Goal: Task Accomplishment & Management: Use online tool/utility

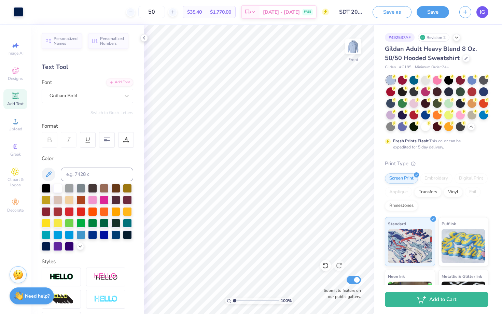
click at [480, 16] on span "IG" at bounding box center [481, 12] width 5 height 8
click at [465, 58] on icon at bounding box center [465, 57] width 3 height 3
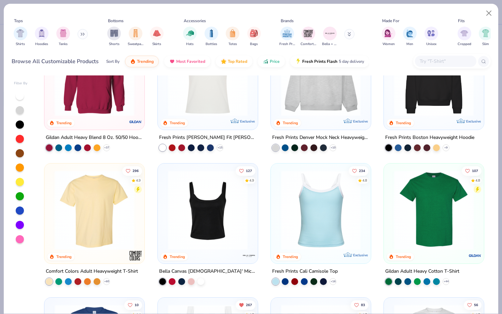
scroll to position [49, 0]
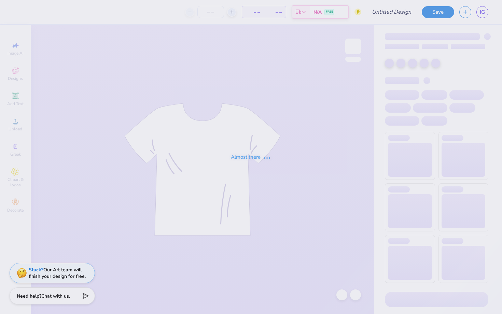
type input "SDT 2025"
type input "50"
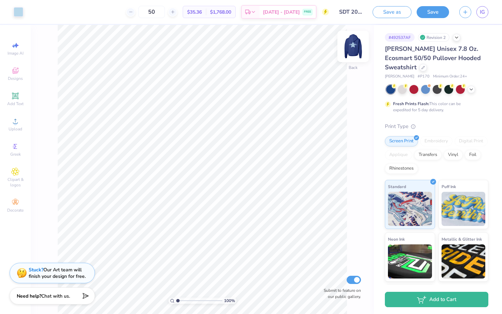
click at [356, 51] on img at bounding box center [352, 46] width 27 height 27
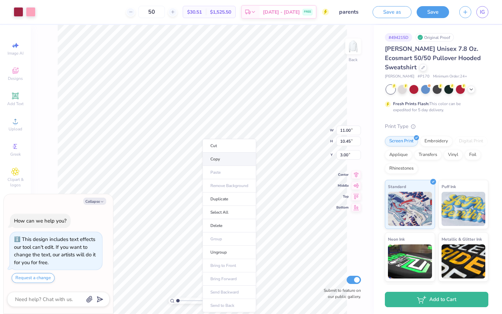
click at [230, 160] on li "Copy" at bounding box center [229, 159] width 54 height 13
click at [351, 53] on img at bounding box center [352, 46] width 27 height 27
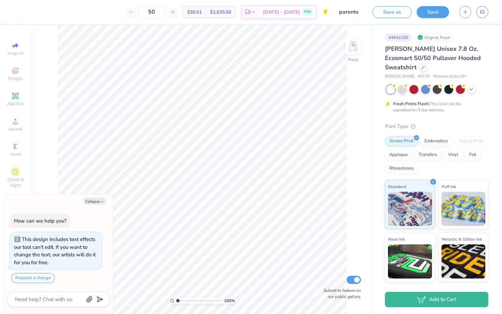
click at [95, 196] on div "Collapse How can we help you? This design includes text effects our tool can't …" at bounding box center [58, 254] width 109 height 120
click at [95, 199] on button "Collapse" at bounding box center [94, 201] width 23 height 7
type textarea "x"
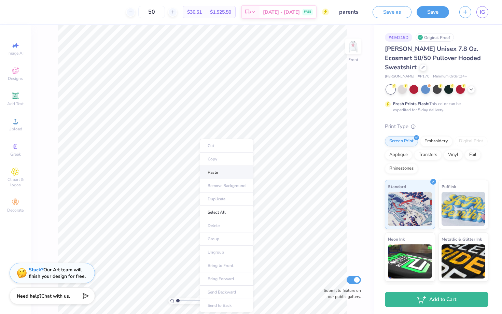
click at [227, 173] on li "Paste" at bounding box center [227, 172] width 54 height 13
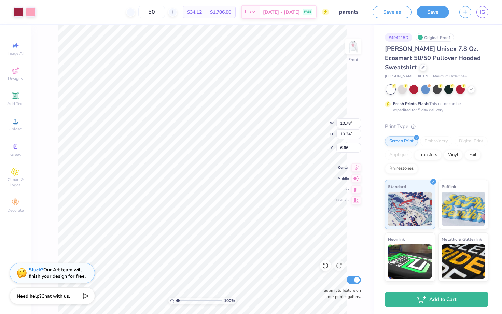
type input "12.01"
type input "11.41"
type input "7.22"
type input "12.70"
type input "12.06"
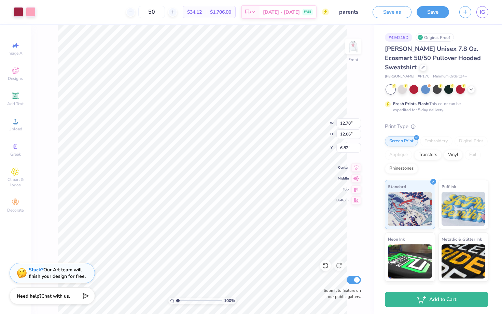
type input "7.12"
click at [346, 48] on img at bounding box center [352, 46] width 27 height 27
type input "0.54"
type input "0.71"
type input "3.61"
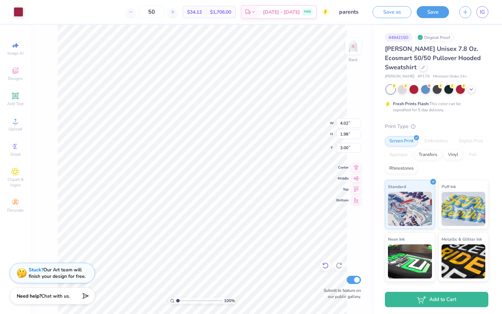
click at [324, 269] on div at bounding box center [325, 265] width 11 height 11
click at [351, 42] on img at bounding box center [352, 46] width 27 height 27
click at [352, 40] on img at bounding box center [352, 46] width 27 height 27
type input "3.90"
type input "4.83"
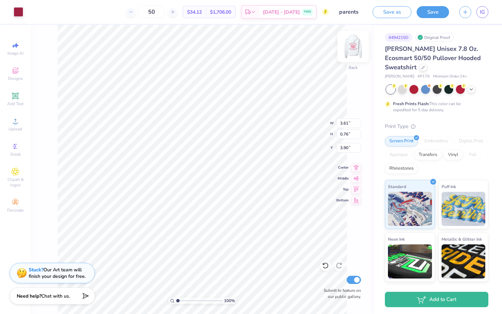
type input "1.01"
type input "3.43"
click at [350, 49] on img at bounding box center [352, 46] width 27 height 27
click at [350, 50] on img at bounding box center [352, 46] width 27 height 27
click at [354, 55] on img at bounding box center [352, 46] width 27 height 27
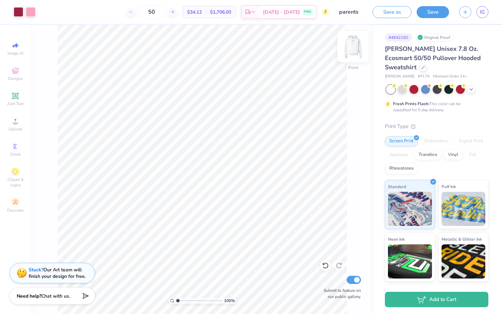
click at [357, 50] on img at bounding box center [352, 46] width 27 height 27
click at [360, 40] on img at bounding box center [352, 46] width 27 height 27
click at [357, 47] on img at bounding box center [352, 46] width 27 height 27
click at [356, 37] on div "100 % Back Submit to feature on our public gallery." at bounding box center [202, 169] width 343 height 289
click at [351, 45] on img at bounding box center [352, 46] width 27 height 27
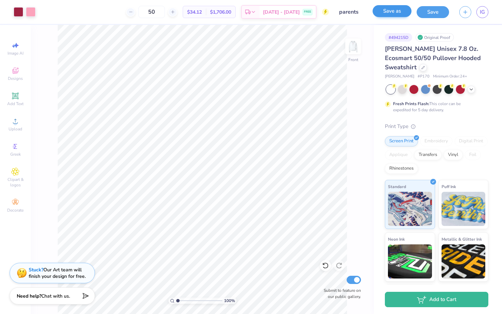
click at [394, 15] on button "Save as" at bounding box center [391, 11] width 39 height 12
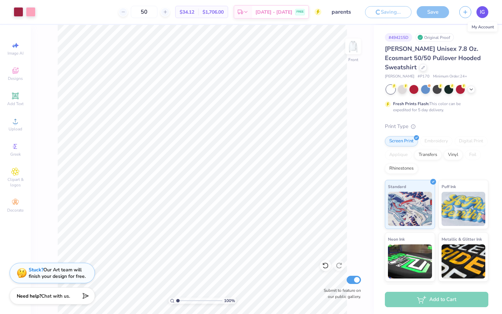
click at [484, 13] on span "IG" at bounding box center [481, 12] width 5 height 8
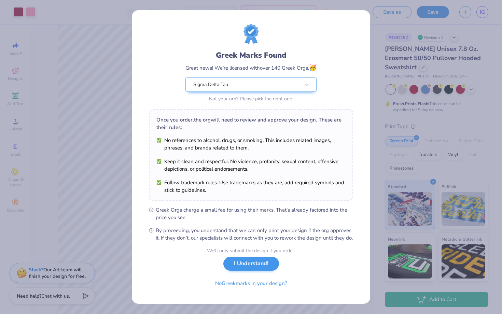
click at [268, 264] on button "I Understand!" at bounding box center [251, 264] width 56 height 14
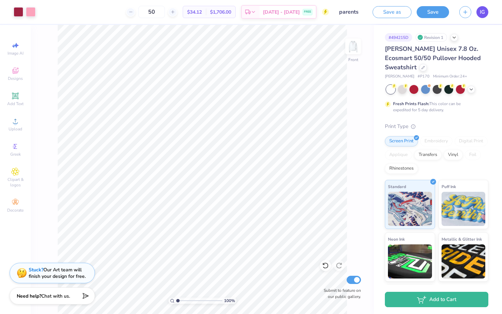
click at [482, 14] on span "IG" at bounding box center [481, 12] width 5 height 8
click at [483, 12] on span "IG" at bounding box center [481, 12] width 5 height 8
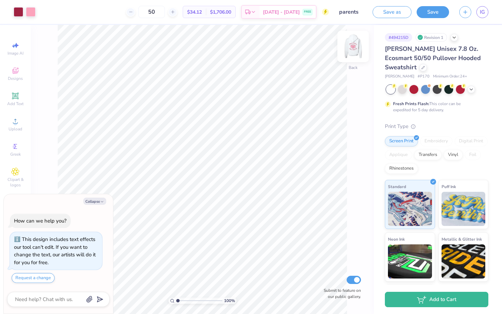
click at [347, 53] on img at bounding box center [352, 46] width 27 height 27
click at [354, 50] on img at bounding box center [352, 46] width 27 height 27
click at [354, 50] on img at bounding box center [353, 47] width 14 height 14
click at [99, 205] on div "Collapse How can we help you? This design includes text effects our tool can't …" at bounding box center [58, 254] width 109 height 120
click at [92, 203] on button "Collapse" at bounding box center [94, 201] width 23 height 7
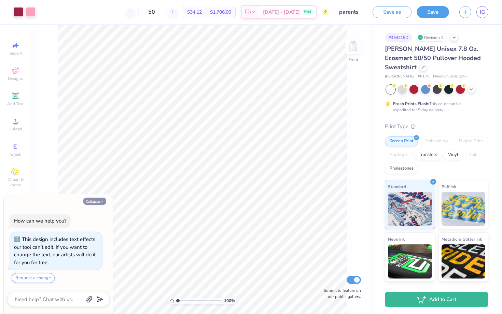
type textarea "x"
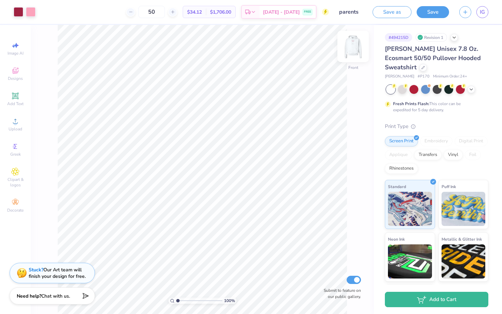
click at [350, 49] on img at bounding box center [352, 46] width 27 height 27
click at [347, 42] on img at bounding box center [352, 46] width 27 height 27
click at [351, 42] on img at bounding box center [352, 46] width 27 height 27
type input "5.93"
type input "4.73"
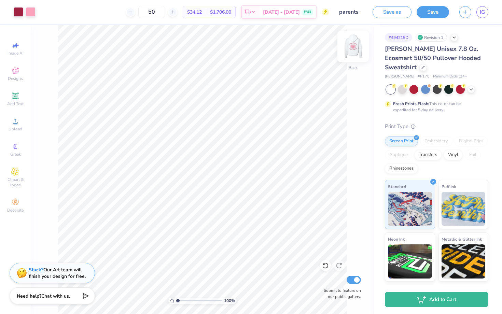
click at [348, 47] on img at bounding box center [352, 46] width 27 height 27
click at [348, 45] on img at bounding box center [352, 46] width 27 height 27
click at [486, 14] on link "IG" at bounding box center [482, 12] width 12 height 12
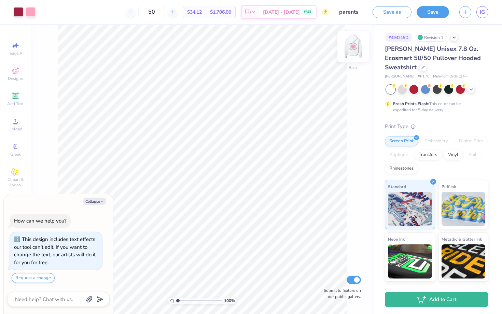
click at [363, 37] on img at bounding box center [352, 46] width 27 height 27
click at [344, 57] on img at bounding box center [352, 46] width 27 height 27
click at [349, 58] on img at bounding box center [352, 46] width 27 height 27
type textarea "x"
click at [482, 15] on span "IG" at bounding box center [481, 12] width 5 height 8
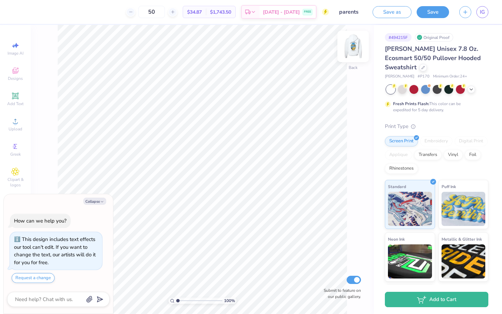
click at [361, 46] on img at bounding box center [352, 46] width 27 height 27
click at [92, 204] on button "Collapse" at bounding box center [94, 201] width 23 height 7
type textarea "x"
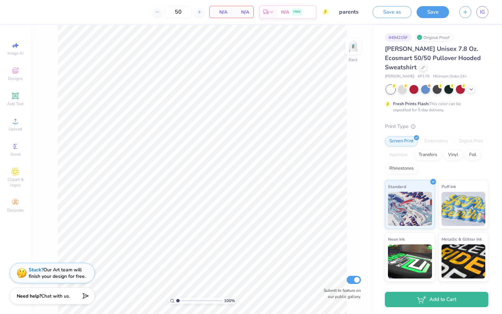
type textarea "x"
click at [354, 45] on img at bounding box center [352, 46] width 27 height 27
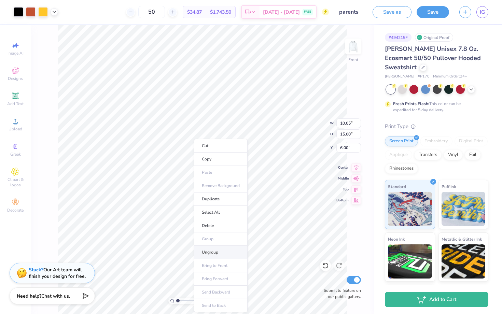
click at [215, 253] on li "Ungroup" at bounding box center [221, 252] width 54 height 13
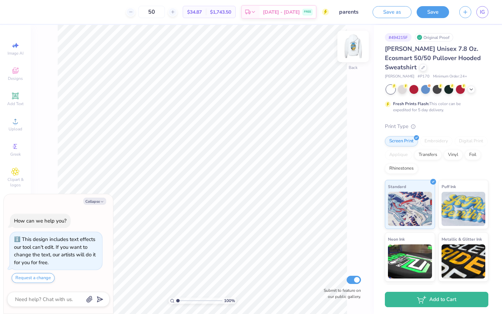
click at [350, 53] on img at bounding box center [352, 46] width 27 height 27
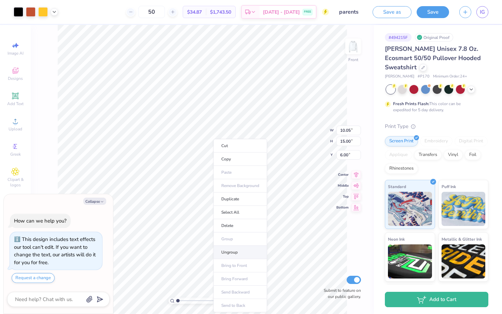
click at [223, 255] on li "Ungroup" at bounding box center [240, 252] width 54 height 13
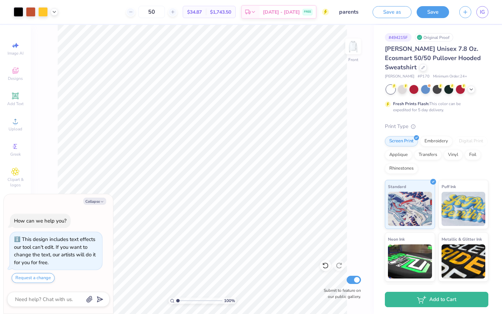
type textarea "x"
click at [353, 46] on img at bounding box center [352, 46] width 27 height 27
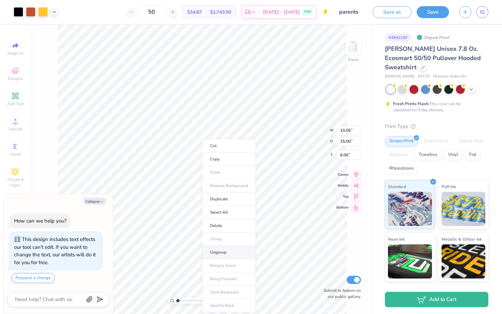
click at [225, 255] on li "Ungroup" at bounding box center [229, 252] width 54 height 13
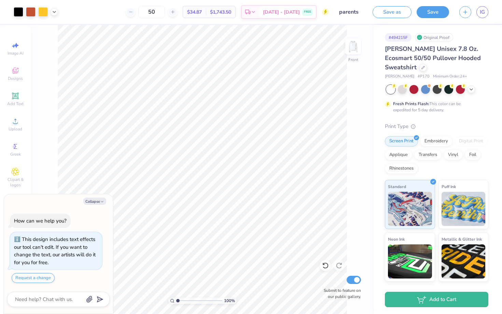
type textarea "x"
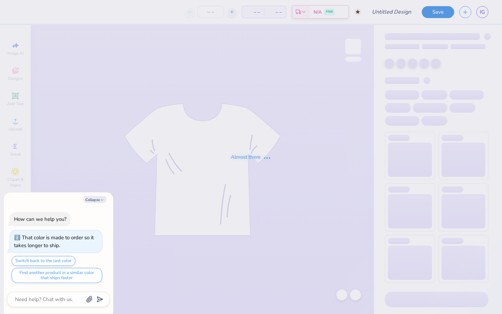
type textarea "x"
type input "parents"
type textarea "x"
type input "100"
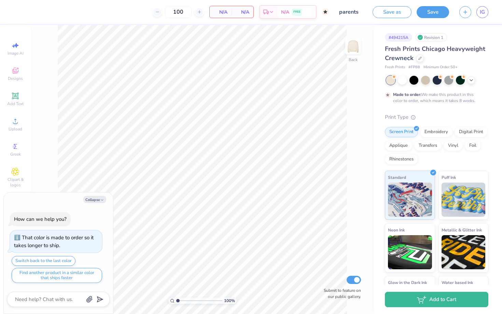
type textarea "x"
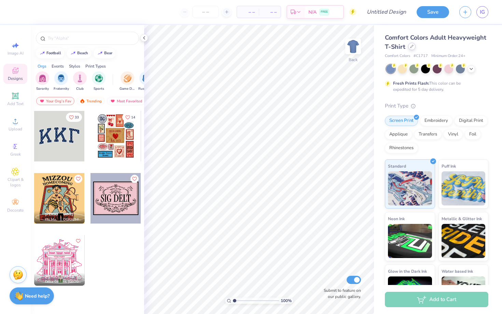
click at [408, 47] on div at bounding box center [412, 47] width 8 height 8
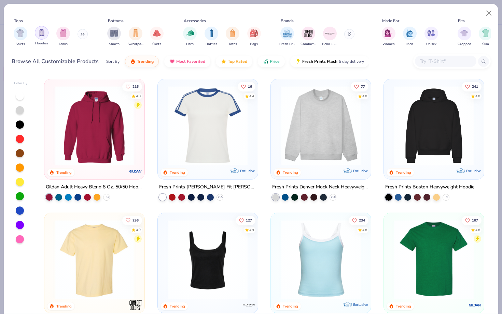
click at [43, 29] on img "filter for Hoodies" at bounding box center [42, 33] width 8 height 8
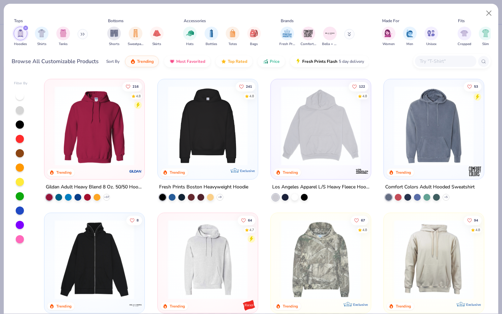
scroll to position [-1, 0]
